Goal: Transaction & Acquisition: Book appointment/travel/reservation

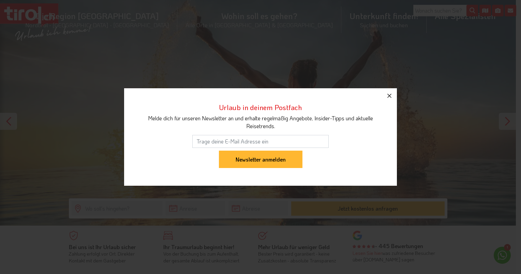
click at [387, 95] on icon "button" at bounding box center [389, 96] width 8 height 8
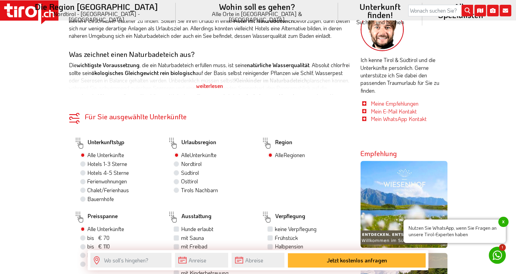
scroll to position [341, 0]
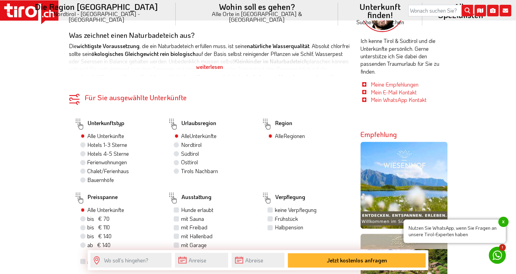
click at [87, 154] on label "Hotels 4-5 Sterne" at bounding box center [108, 153] width 42 height 7
click at [84, 154] on input "Hotels 4-5 Sterne" at bounding box center [83, 153] width 4 height 4
radio input "true"
click at [181, 152] on label "Südtirol 19" at bounding box center [192, 153] width 23 height 7
click at [175, 152] on input "Südtirol 19" at bounding box center [177, 153] width 4 height 4
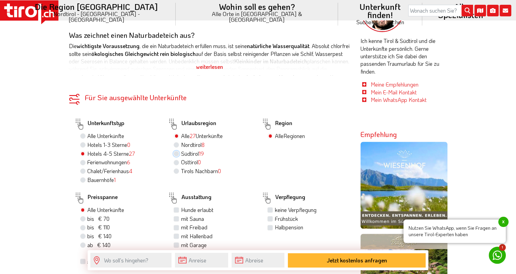
radio input "true"
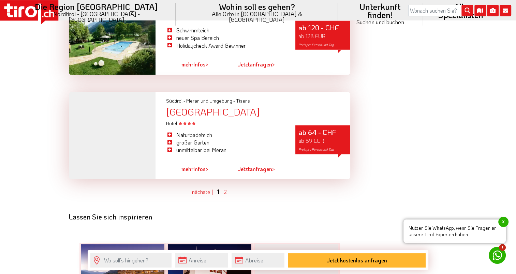
scroll to position [1943, 0]
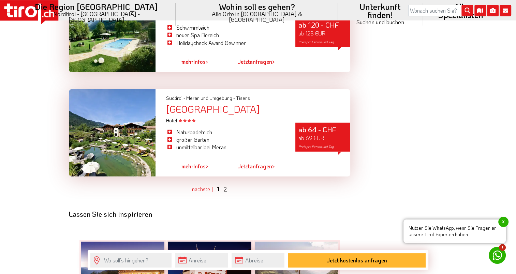
click at [224, 185] on link "2" at bounding box center [225, 188] width 3 height 7
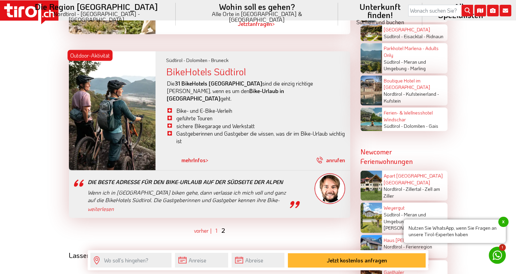
scroll to position [1310, 0]
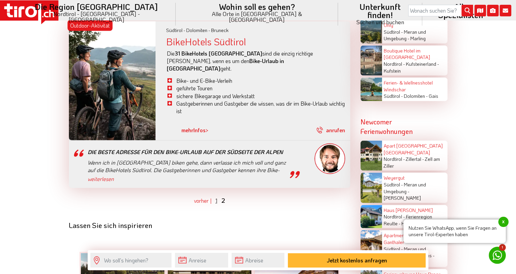
click at [215, 197] on link "1" at bounding box center [216, 200] width 2 height 7
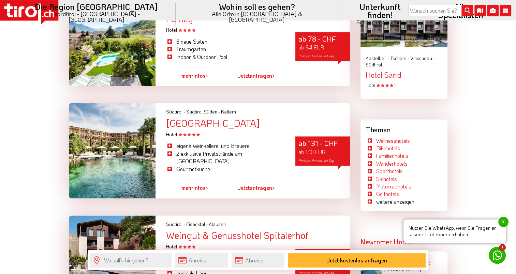
scroll to position [1003, 0]
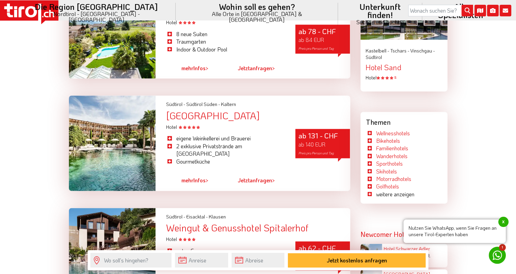
click at [319, 141] on span "ab 140 EUR" at bounding box center [311, 144] width 27 height 7
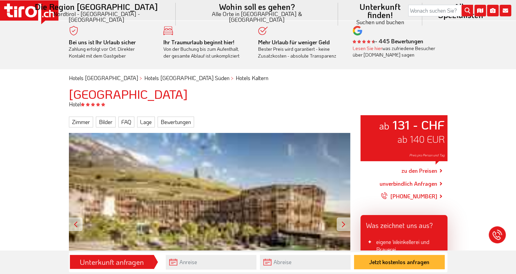
click at [412, 170] on link "zu den Preisen" at bounding box center [419, 171] width 36 height 17
